Goal: Navigation & Orientation: Find specific page/section

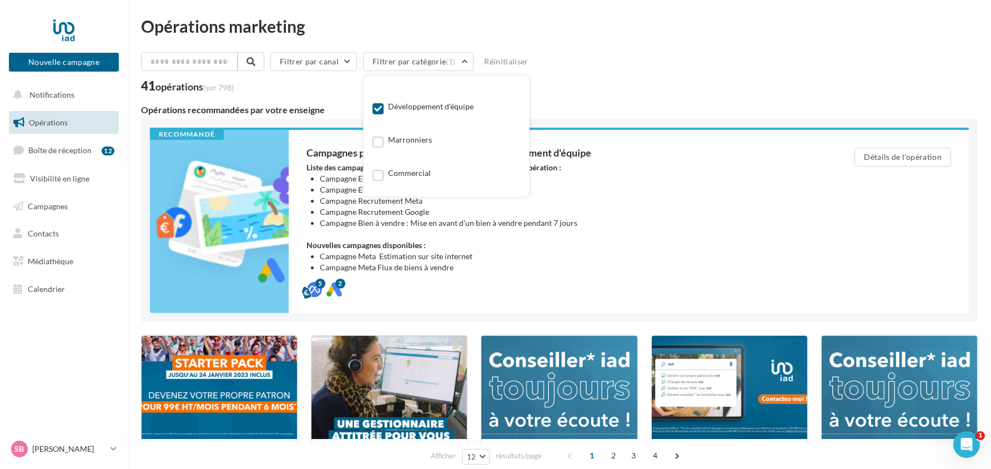
click at [381, 81] on label at bounding box center [377, 75] width 11 height 11
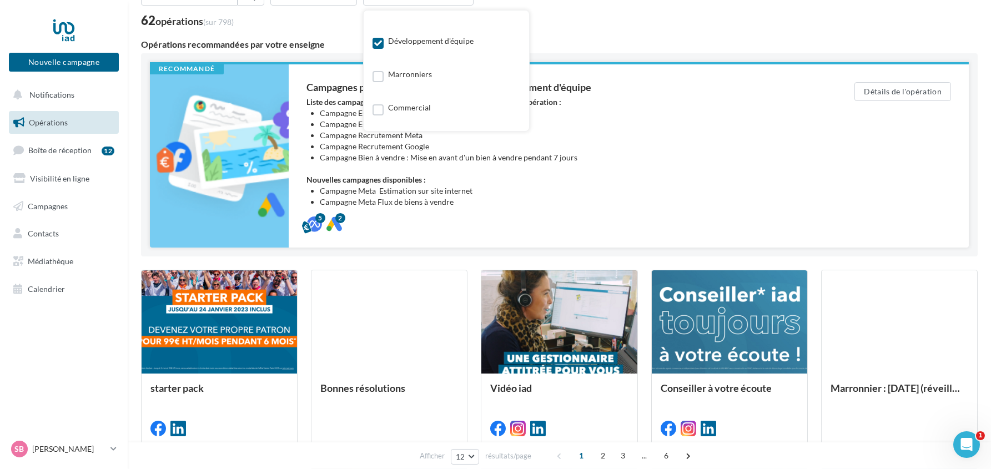
scroll to position [44, 0]
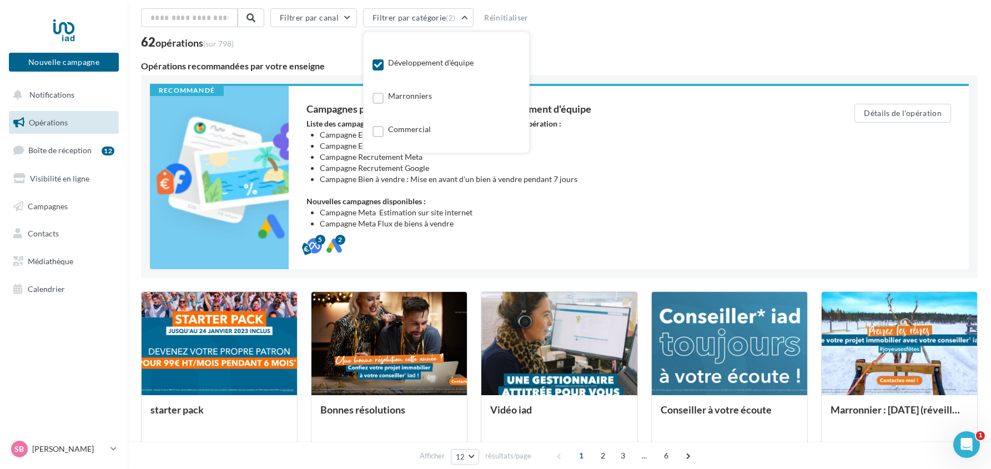
drag, startPoint x: 521, startPoint y: 77, endPoint x: 523, endPoint y: 55, distance: 22.3
click at [520, 55] on div "Toutes les catégories Développer ma visibilité online Générer plus de contacts …" at bounding box center [446, 92] width 148 height 103
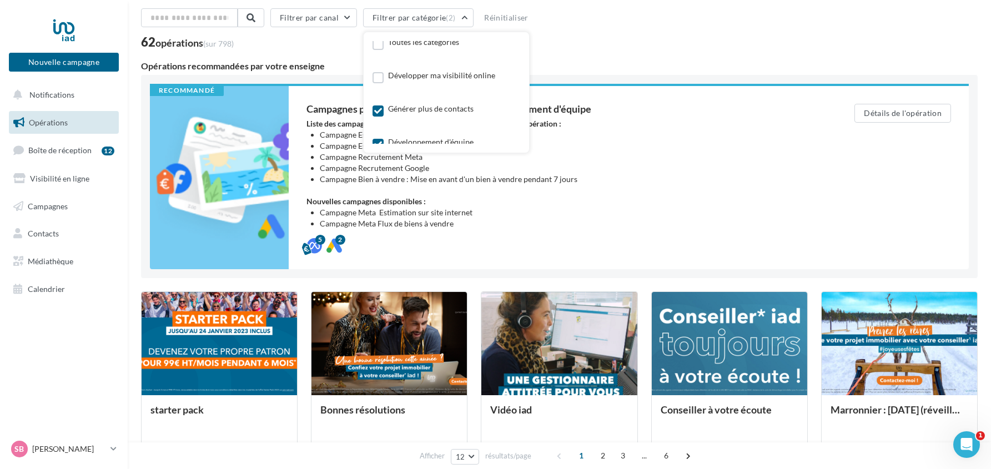
scroll to position [3, 0]
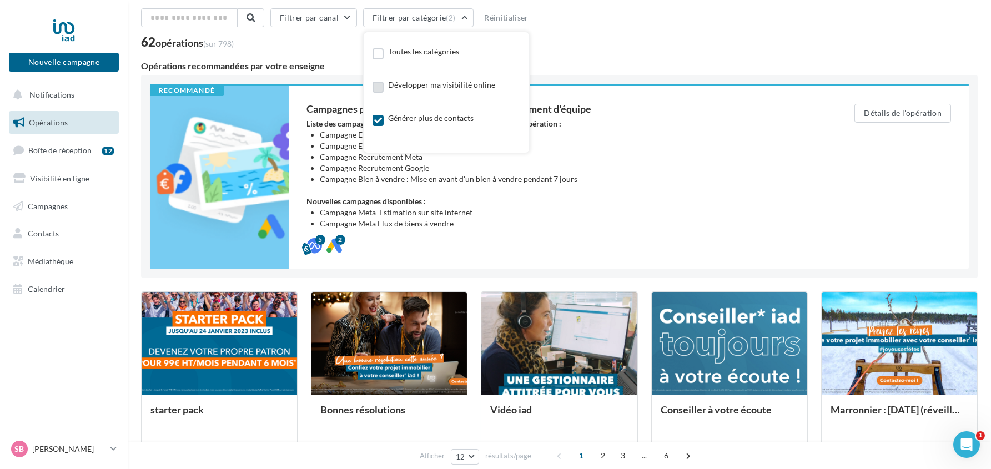
click at [383, 91] on label at bounding box center [377, 87] width 11 height 11
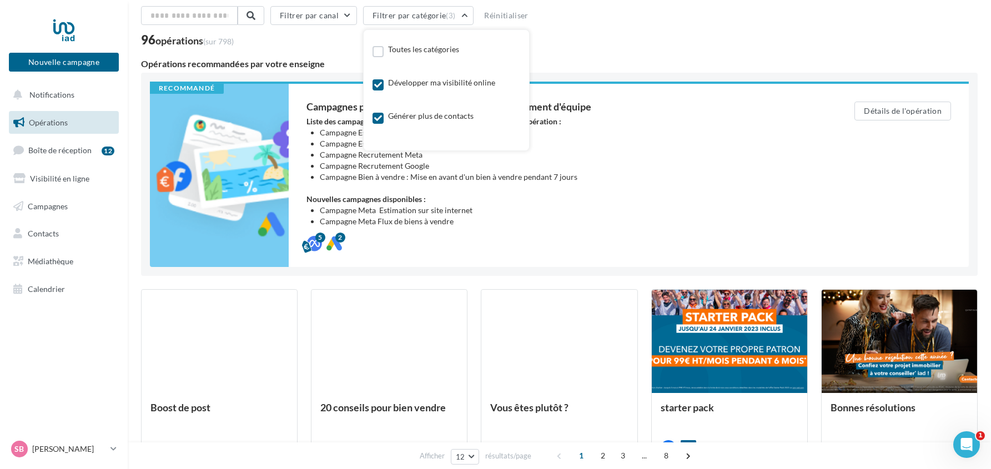
scroll to position [44, 0]
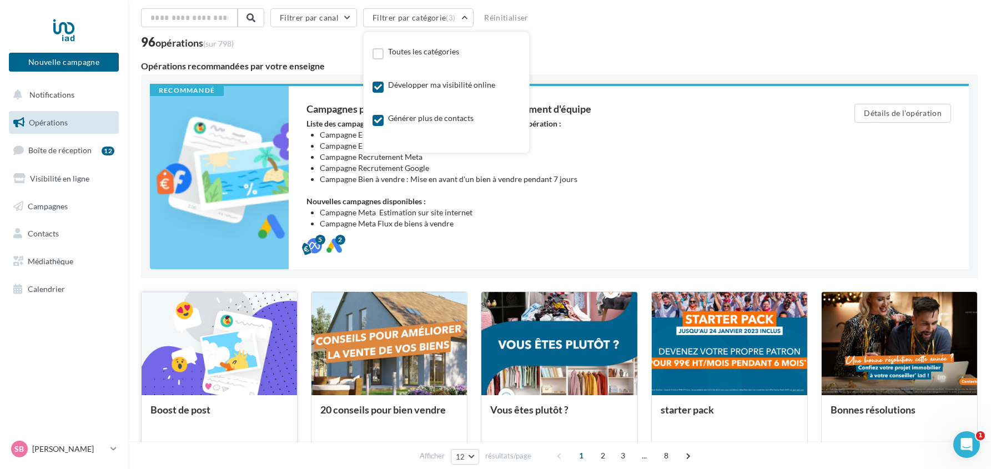
click at [216, 348] on div at bounding box center [219, 344] width 155 height 104
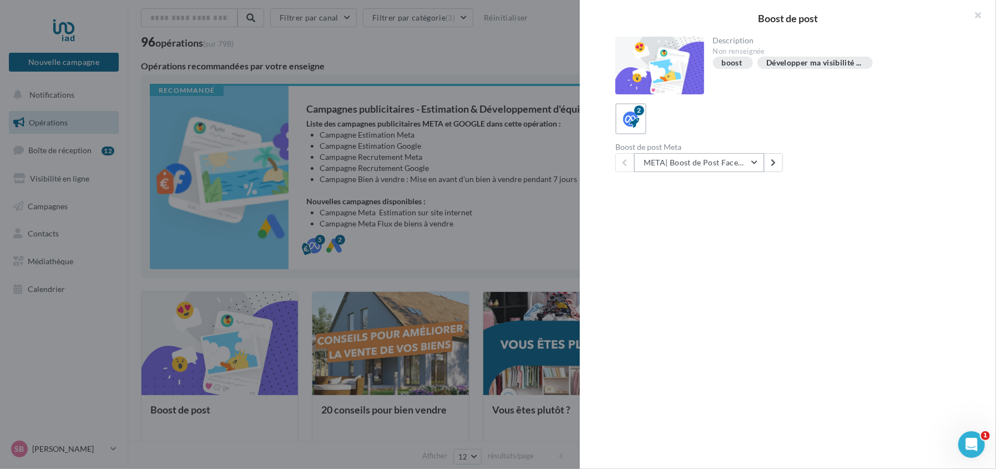
click at [754, 161] on button "META| Boost de Post Facebook | 30 jours" at bounding box center [699, 162] width 130 height 19
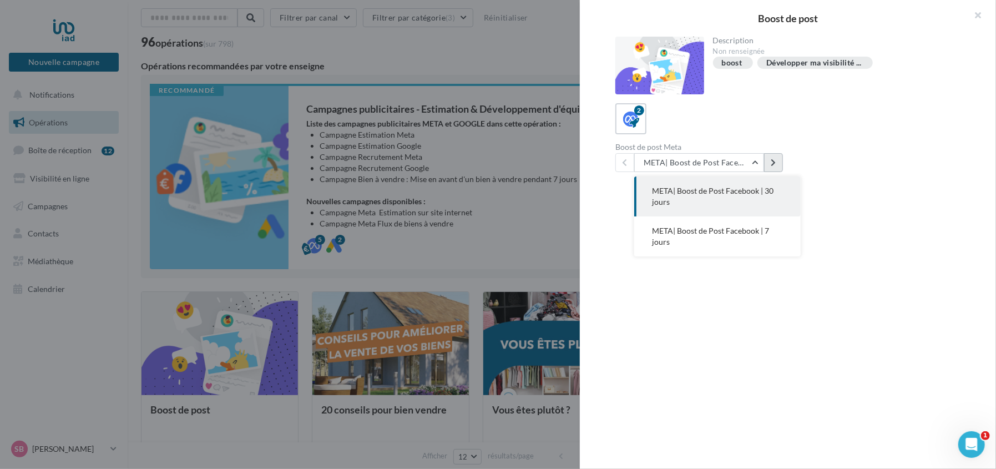
click at [776, 163] on button at bounding box center [773, 162] width 19 height 19
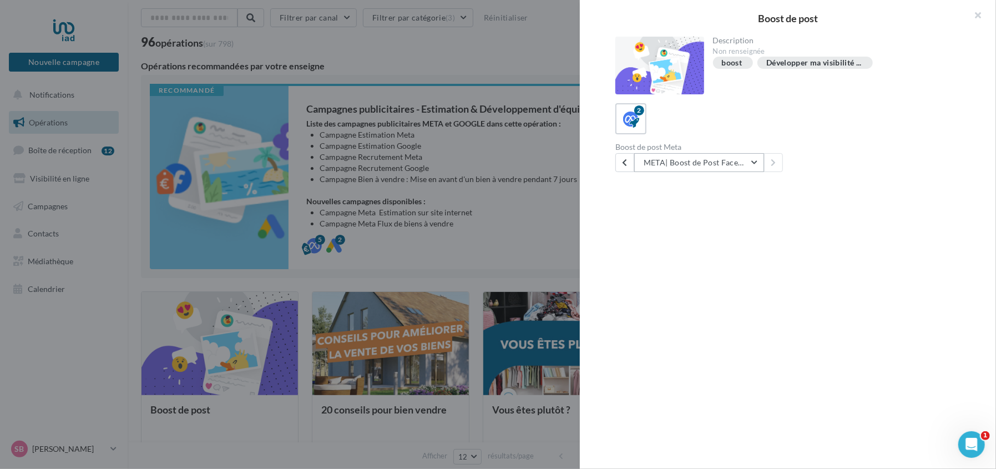
click at [750, 162] on button "META| Boost de Post Facebook | 7 jours" at bounding box center [699, 162] width 130 height 19
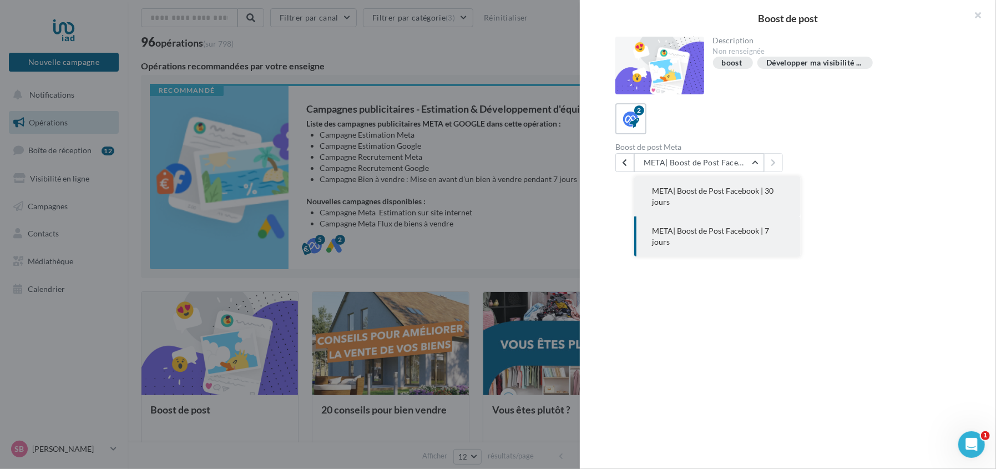
click at [715, 190] on span "META| Boost de Post Facebook | 30 jours" at bounding box center [713, 196] width 122 height 21
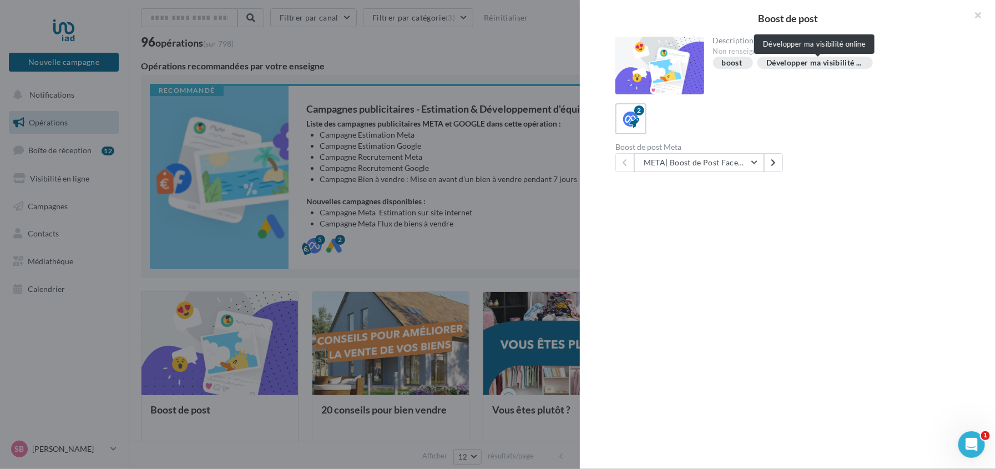
click at [794, 64] on span "Développer ma visibilité ..." at bounding box center [813, 63] width 95 height 8
click at [975, 14] on button "button" at bounding box center [974, 16] width 44 height 33
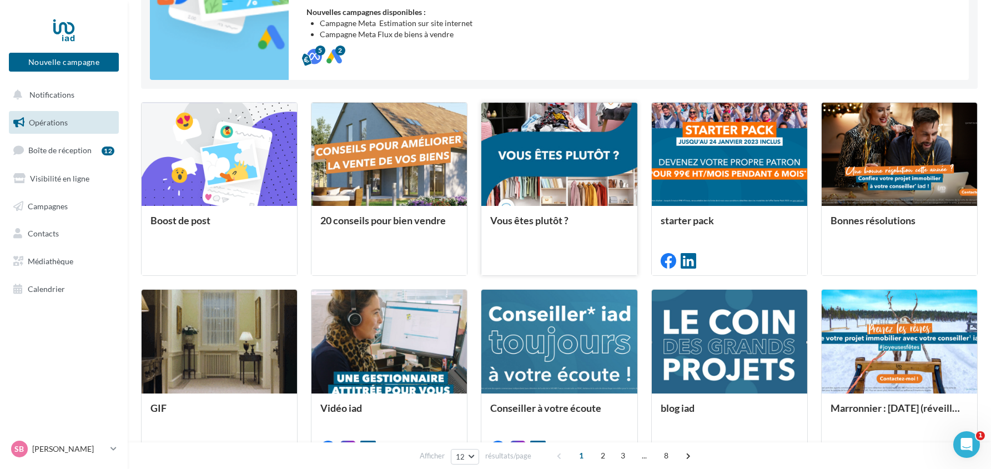
scroll to position [229, 0]
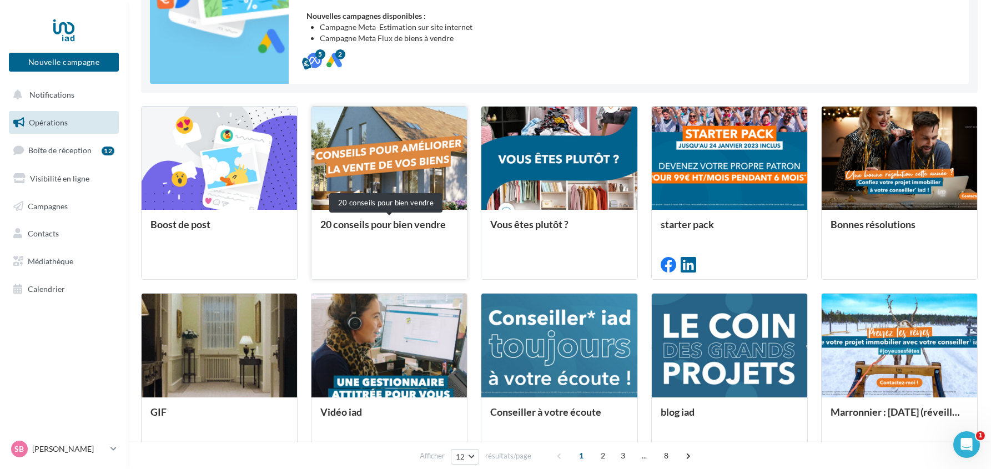
click at [362, 226] on div "20 conseils pour bien vendre" at bounding box center [389, 230] width 138 height 22
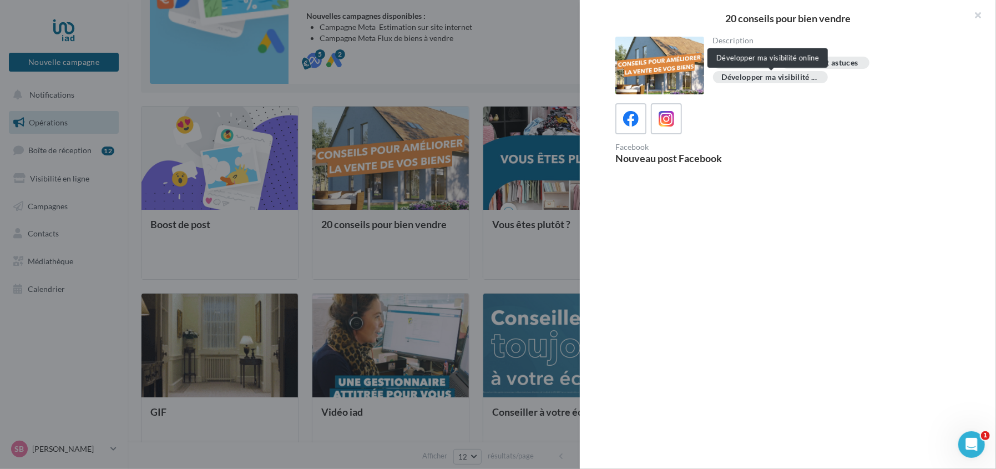
click at [759, 75] on span "Développer ma visibilité ..." at bounding box center [769, 77] width 95 height 8
click at [633, 116] on icon at bounding box center [631, 119] width 16 height 16
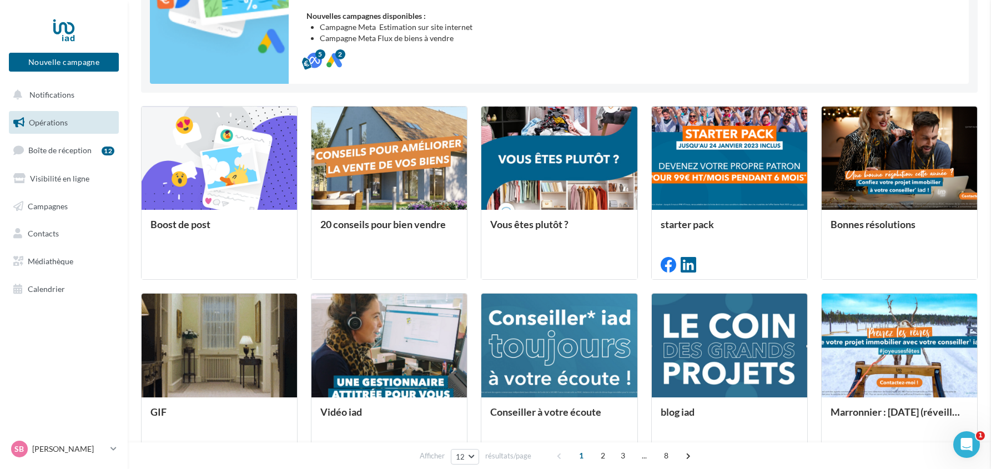
click at [376, 225] on div "Opérations marketing Filtrer par canal Filtrer par catégorie (3) Réinitialiser …" at bounding box center [559, 239] width 836 height 901
click at [373, 223] on div "20 conseils pour bien vendre" at bounding box center [389, 230] width 138 height 22
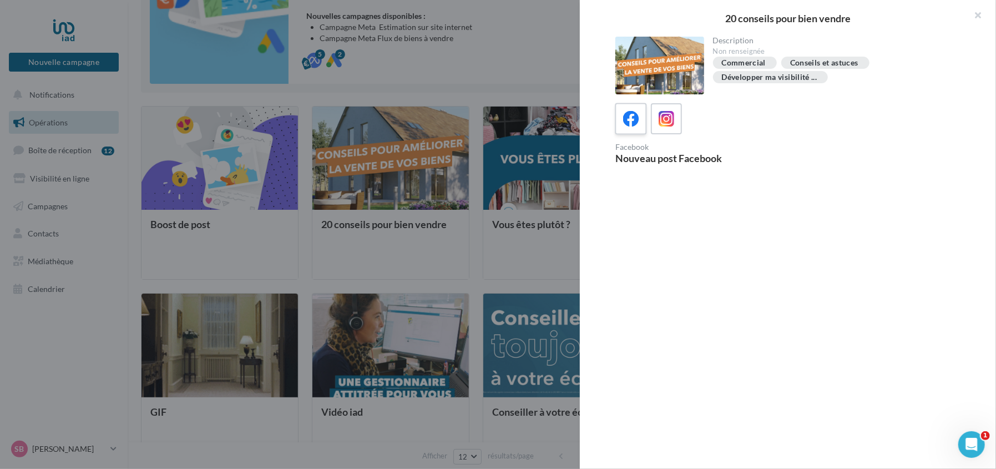
click at [626, 117] on icon at bounding box center [631, 119] width 16 height 16
click at [972, 13] on button "button" at bounding box center [974, 16] width 44 height 33
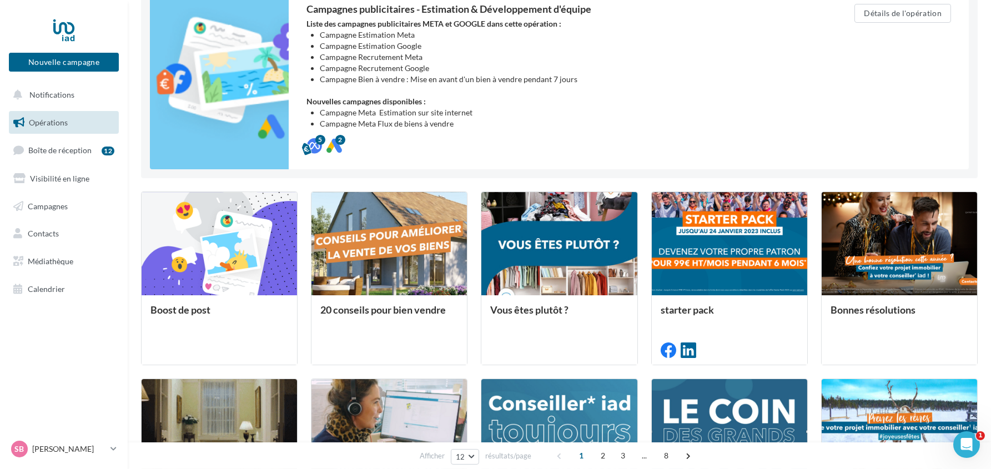
scroll to position [0, 0]
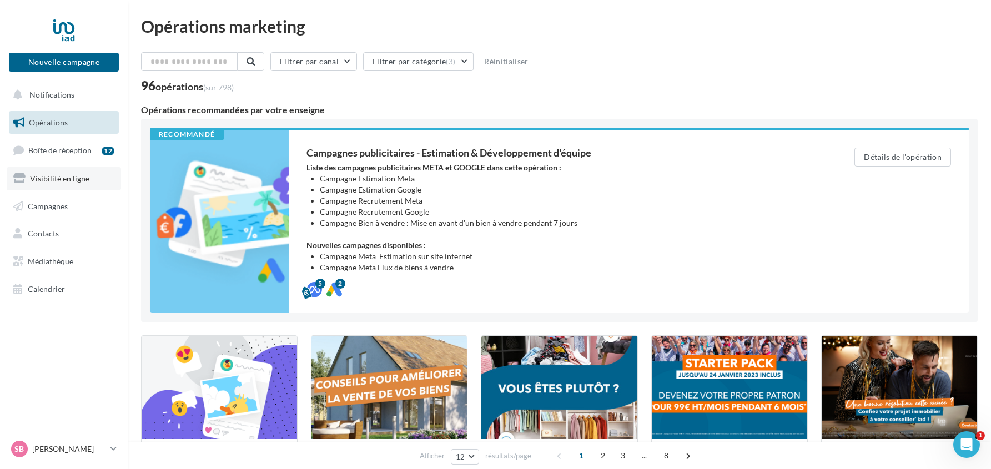
click at [62, 179] on span "Visibilité en ligne" at bounding box center [59, 178] width 59 height 9
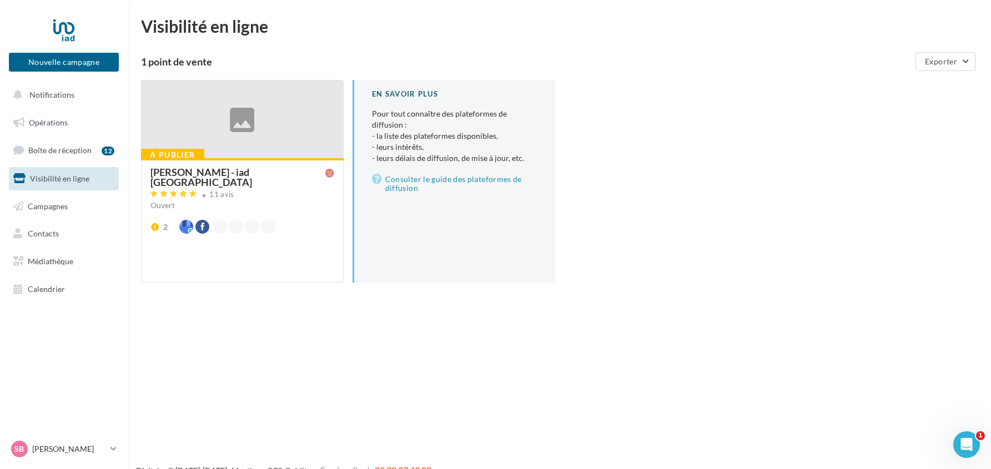
click at [241, 119] on div at bounding box center [242, 119] width 201 height 79
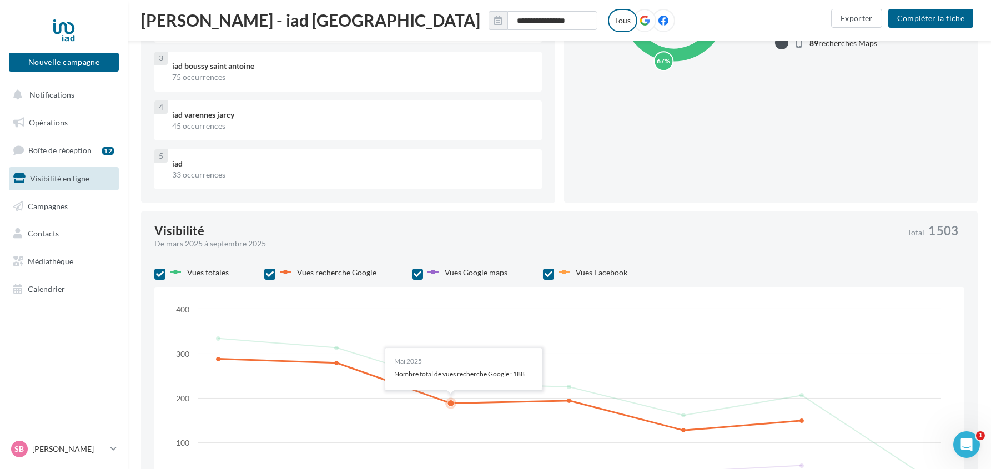
scroll to position [462, 0]
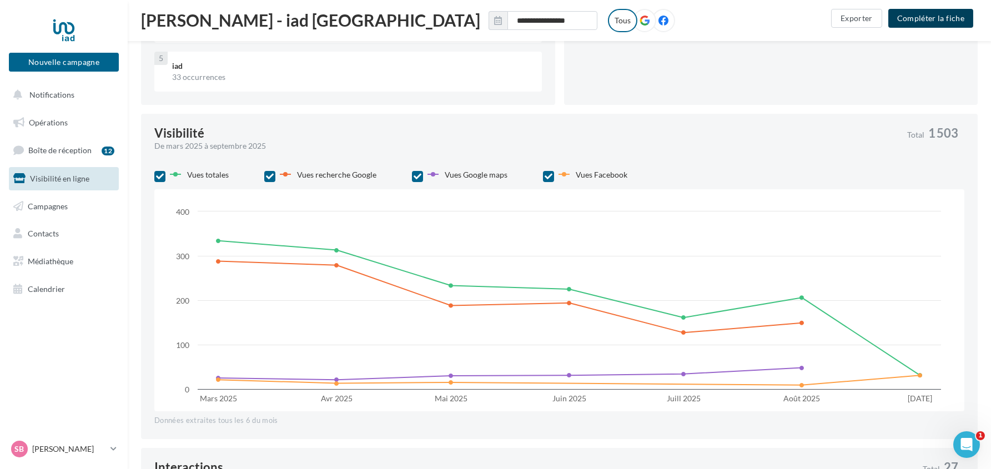
click at [915, 16] on button "Compléter la fiche" at bounding box center [930, 18] width 85 height 19
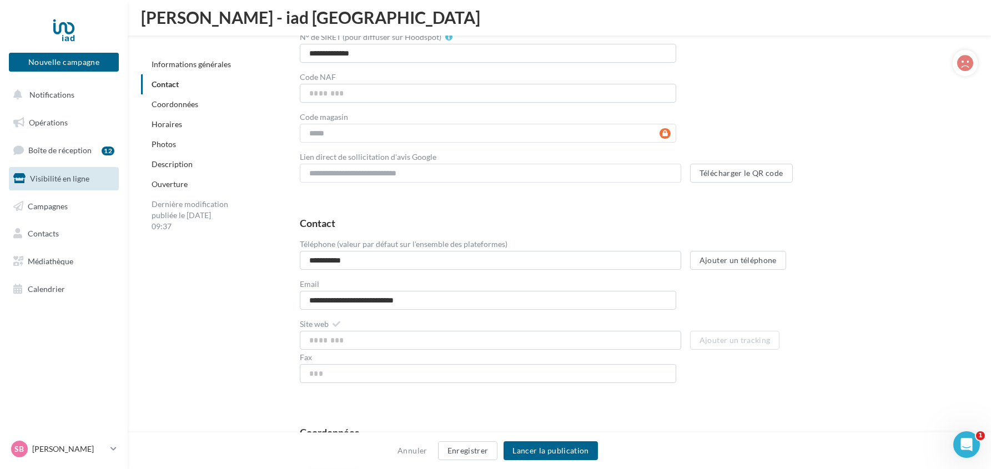
scroll to position [277, 0]
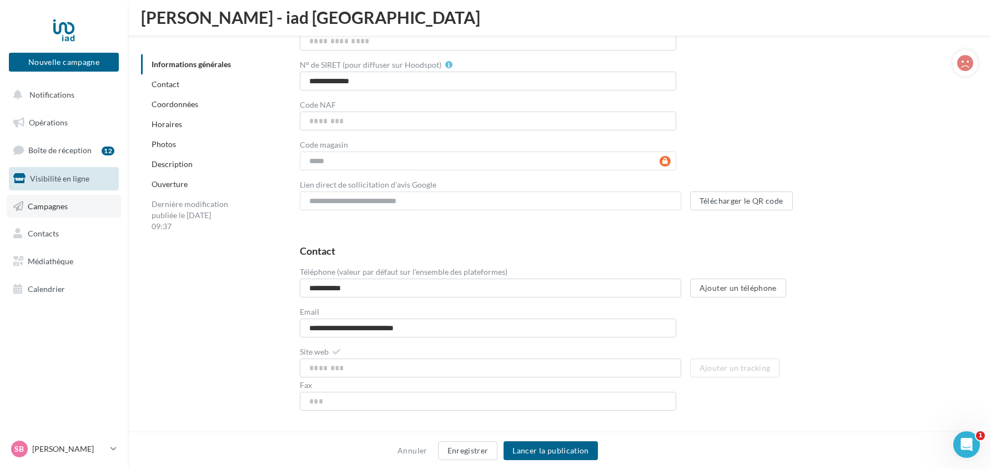
click at [56, 203] on span "Campagnes" at bounding box center [48, 205] width 40 height 9
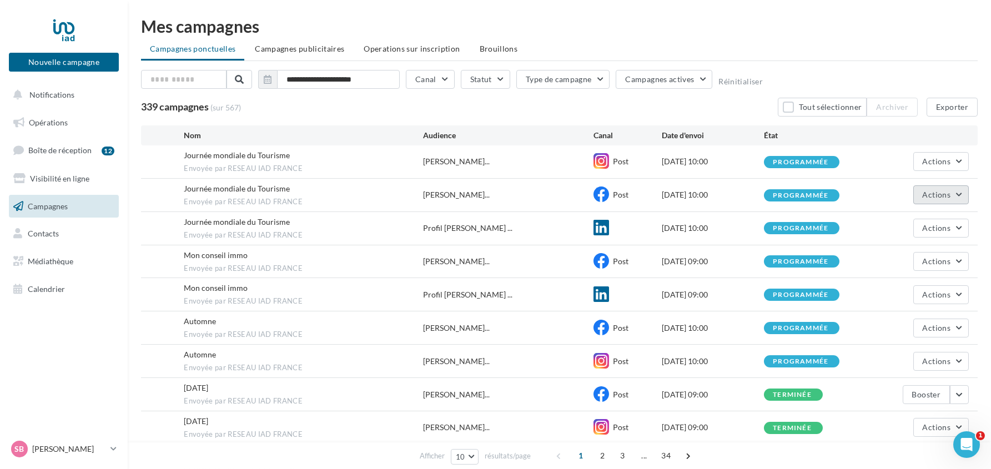
click at [957, 195] on button "Actions" at bounding box center [940, 194] width 55 height 19
click at [54, 99] on button "Notifications" at bounding box center [62, 94] width 110 height 23
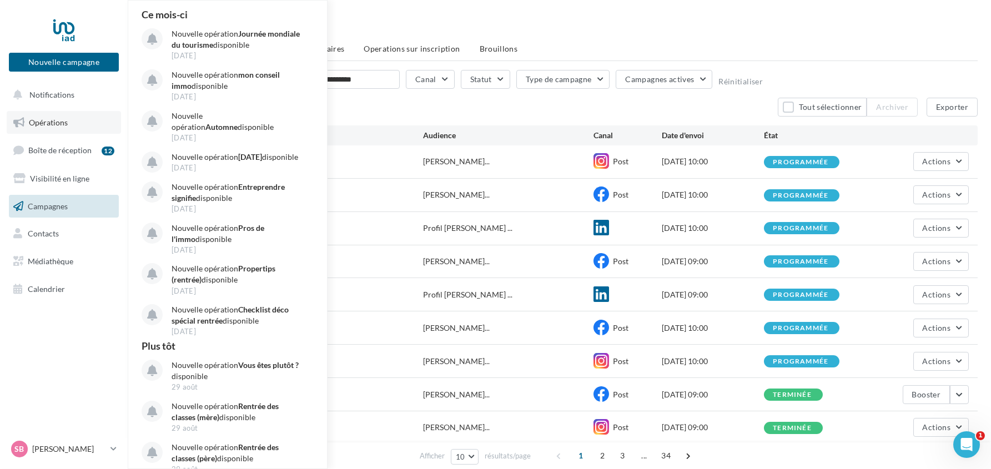
click at [45, 125] on span "Opérations" at bounding box center [48, 122] width 39 height 9
